Goal: Task Accomplishment & Management: Use online tool/utility

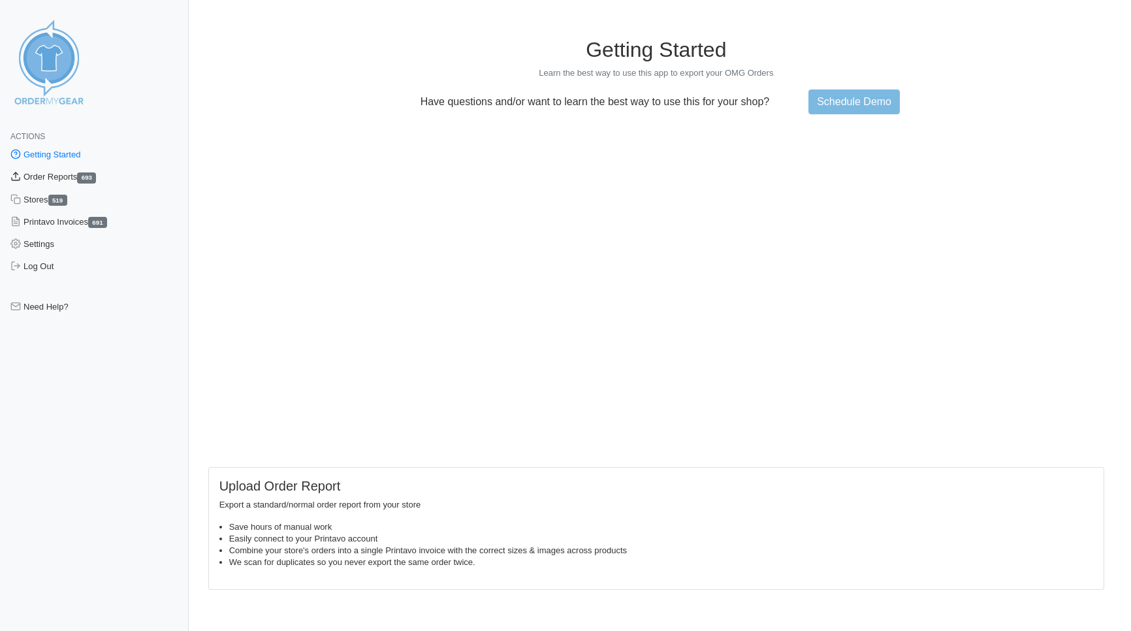
click at [61, 185] on link "Order Reports 693" at bounding box center [94, 177] width 189 height 22
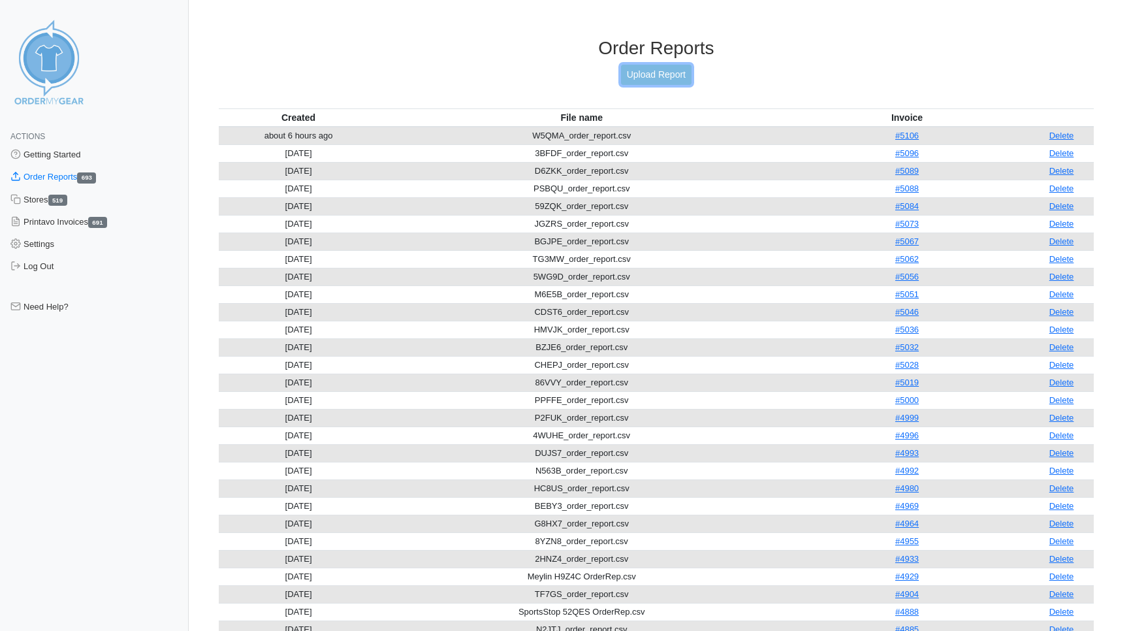
click at [647, 81] on link "Upload Report" at bounding box center [656, 75] width 70 height 20
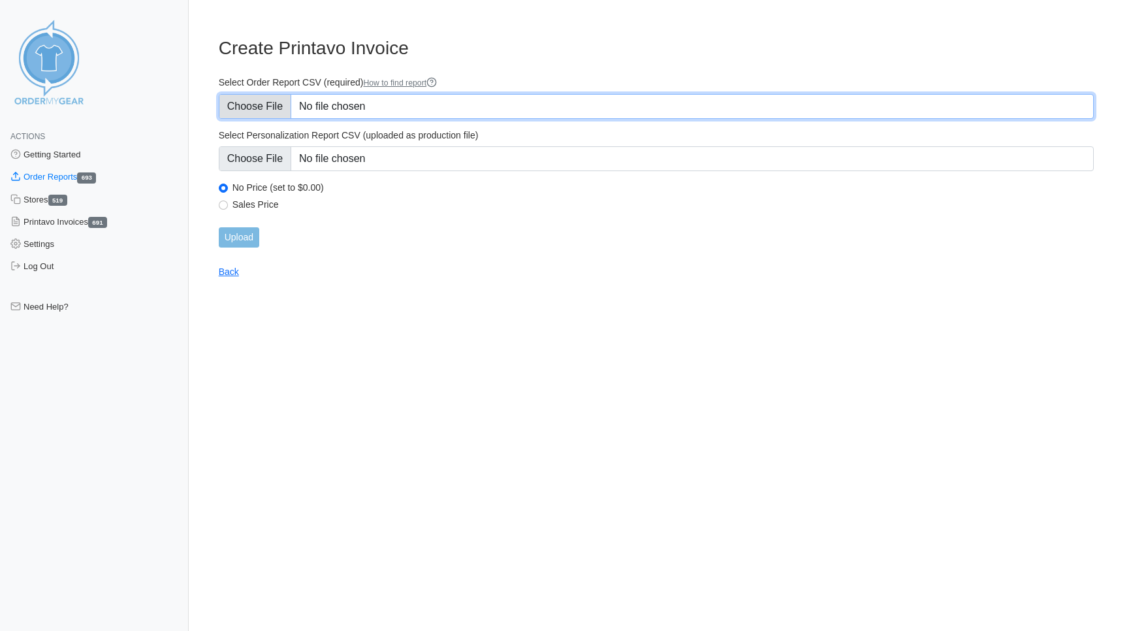
click at [245, 106] on input "Select Order Report CSV (required) How to find report" at bounding box center [656, 106] width 875 height 25
type input "C:\fakepath\7KWUE_order_report.csv"
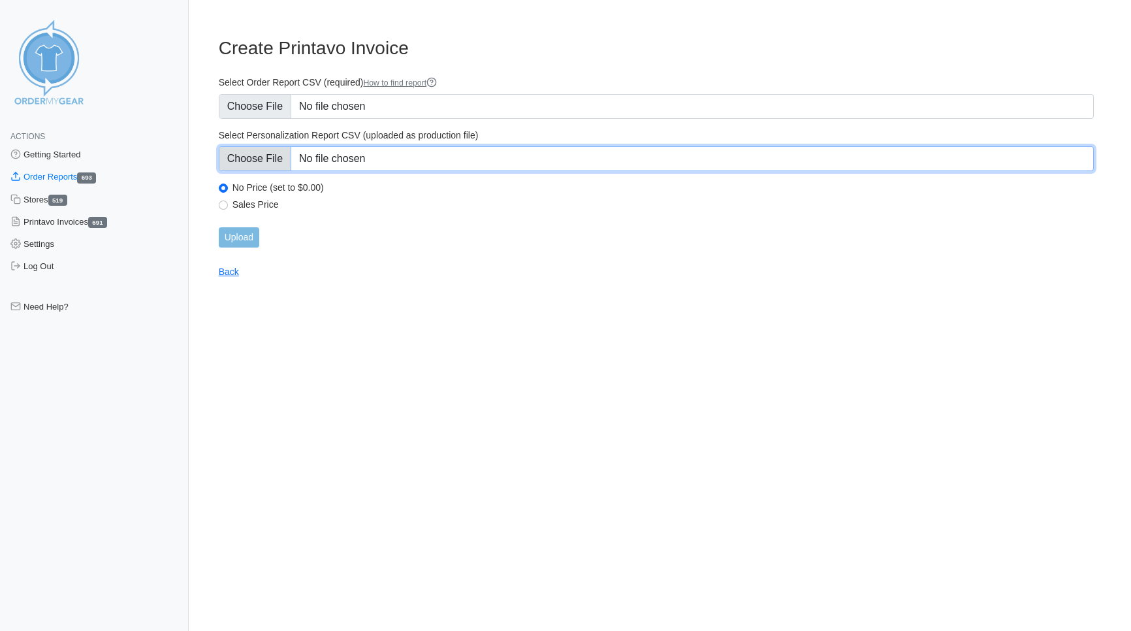
click at [255, 150] on input "Select Personalization Report CSV (uploaded as production file)" at bounding box center [656, 158] width 875 height 25
type input "C:\fakepath\7KWUE_personalization_report.csv"
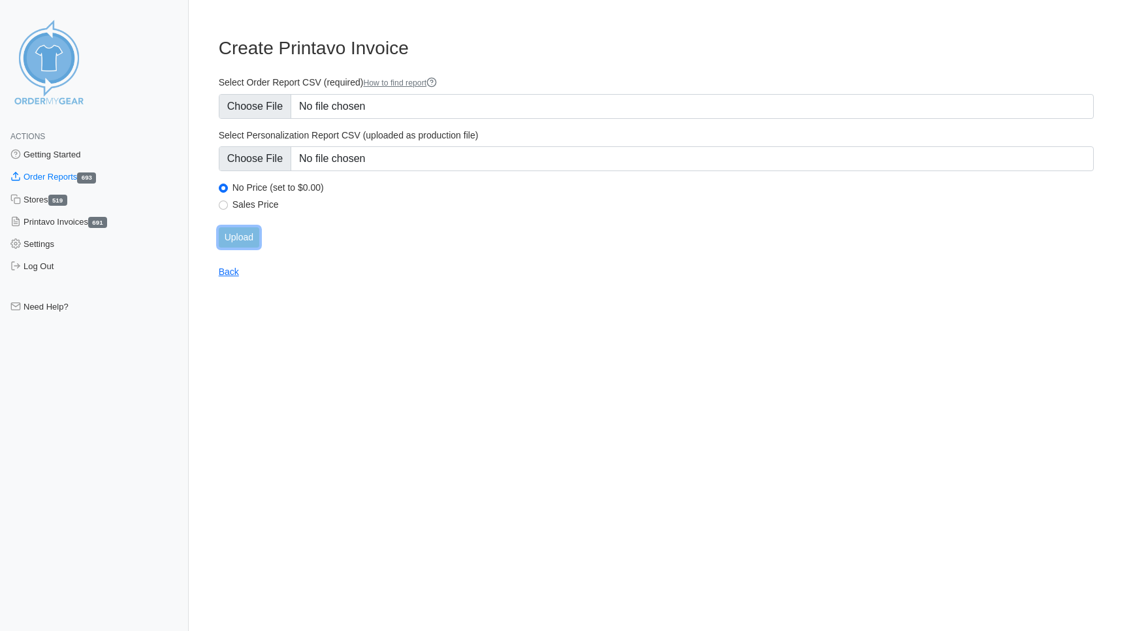
click at [250, 244] on input "Upload" at bounding box center [239, 237] width 40 height 20
